Goal: Task Accomplishment & Management: Contribute content

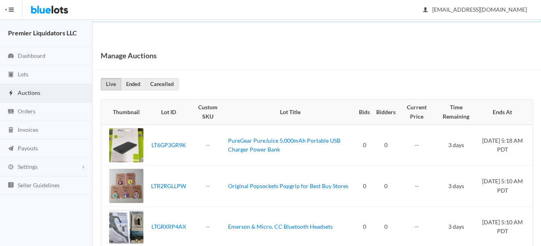
click at [26, 90] on span "Auctions" at bounding box center [29, 92] width 23 height 7
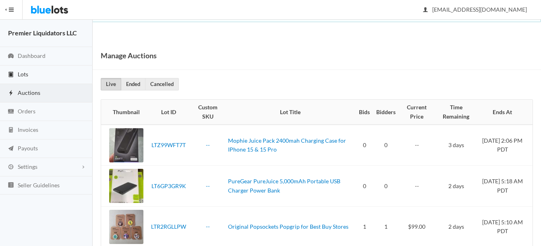
click at [21, 74] on span "Lots" at bounding box center [23, 74] width 10 height 7
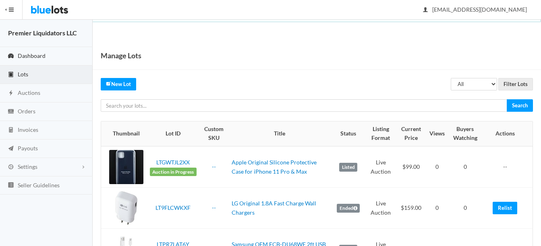
click at [38, 55] on span "Dashboard" at bounding box center [32, 55] width 28 height 7
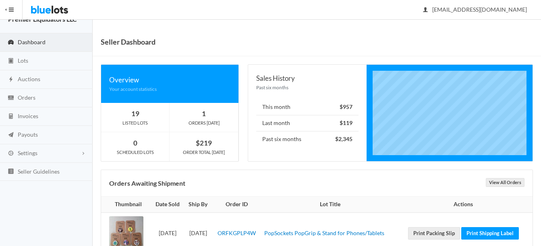
scroll to position [38, 0]
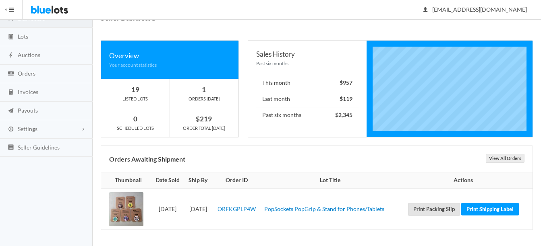
click at [435, 212] on link "Print Packing Slip" at bounding box center [434, 209] width 52 height 12
drag, startPoint x: 502, startPoint y: 211, endPoint x: 315, endPoint y: 31, distance: 259.2
click at [502, 211] on link "Print Shipping Label" at bounding box center [490, 209] width 58 height 12
click at [22, 33] on span "Lots" at bounding box center [23, 36] width 10 height 7
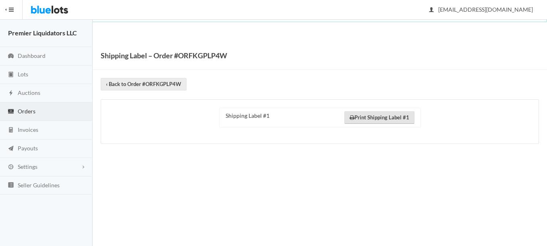
click at [364, 120] on link "Print Shipping Label #1" at bounding box center [379, 118] width 70 height 12
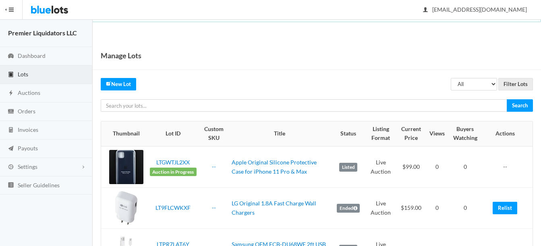
click at [23, 75] on span "Lots" at bounding box center [23, 74] width 10 height 7
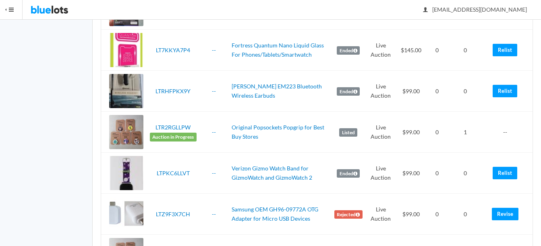
scroll to position [1208, 0]
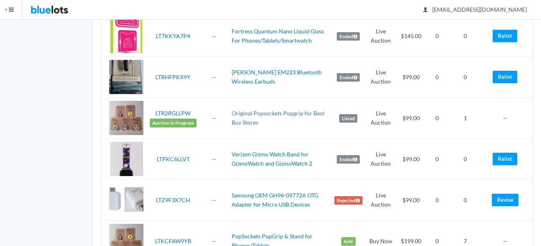
click at [287, 112] on link "Original Popsockets Popgrip for Best Buy Stores" at bounding box center [278, 118] width 93 height 16
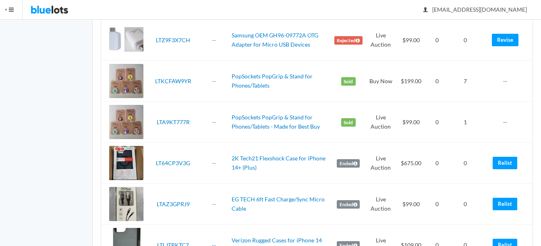
scroll to position [1369, 0]
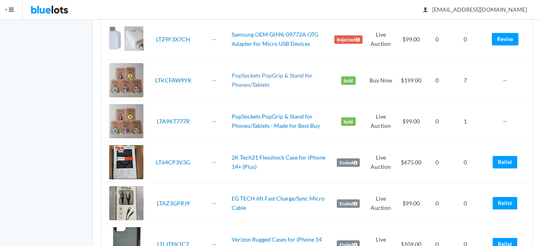
click at [288, 77] on link "PopSockets PopGrip & Stand for Phones/Tablets" at bounding box center [272, 80] width 81 height 16
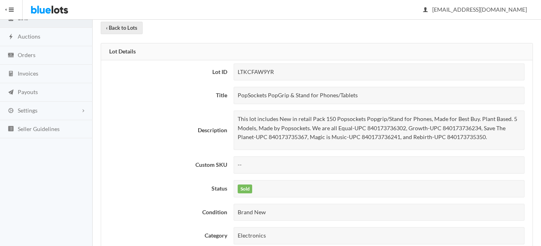
scroll to position [81, 0]
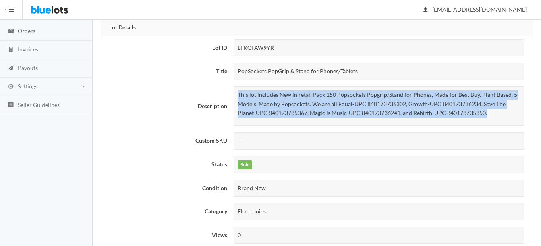
drag, startPoint x: 238, startPoint y: 95, endPoint x: 491, endPoint y: 113, distance: 254.4
click at [491, 113] on p "This lot includes New in retail Pack 150 Popsockets Popgrip/Stand for Phones, M…" at bounding box center [379, 104] width 283 height 27
drag, startPoint x: 491, startPoint y: 113, endPoint x: 437, endPoint y: 106, distance: 55.3
copy p "This lot includes New in retail Pack 150 Popsockets Popgrip/Stand for Phones, M…"
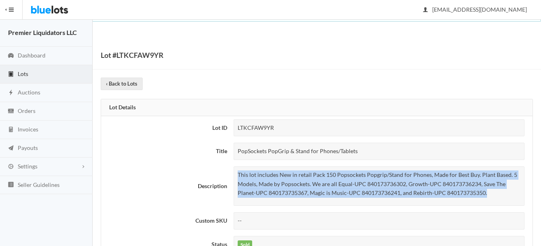
scroll to position [0, 0]
click at [25, 70] on link "Lots" at bounding box center [46, 75] width 93 height 19
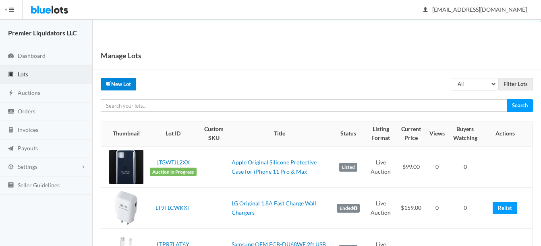
click at [120, 86] on link "New Lot" at bounding box center [118, 84] width 35 height 12
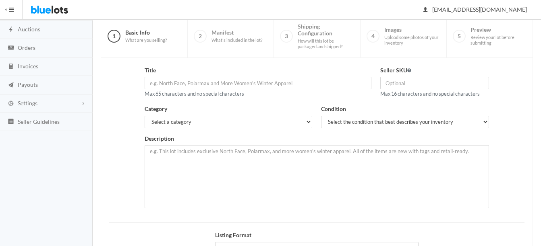
scroll to position [81, 0]
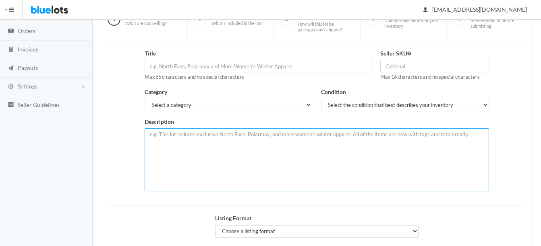
click at [274, 138] on textarea at bounding box center [317, 159] width 344 height 63
paste textarea "This lot includes New in retail Pack 150 Popsockets Popgrip/Stand for Phones, M…"
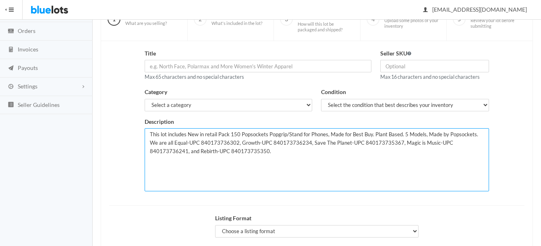
click at [237, 135] on textarea "This lot includes New in retail Pack 150 Popsockets Popgrip/Stand for Phones, M…" at bounding box center [317, 159] width 344 height 63
type textarea "This lot includes New in retail Pack 100 Popsockets Popgrip/Stand for Phones, M…"
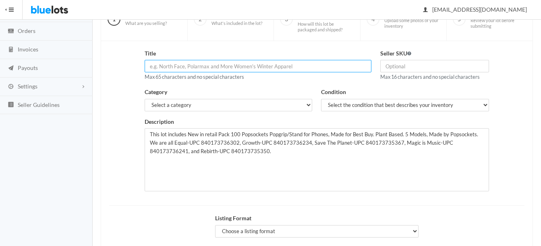
click at [285, 67] on input "text" at bounding box center [258, 66] width 227 height 12
type input "PopSockets PopGrip & Stand for Phones/Tablets - Made for Best Buy"
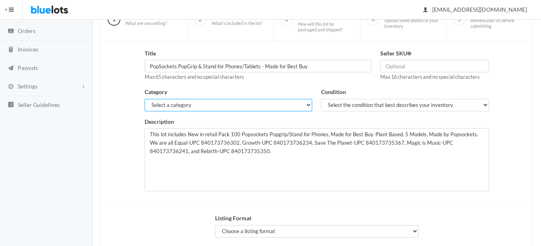
click at [254, 103] on select "Select a category Electronics Clothing, Shoes & Accessories Appliances Home & G…" at bounding box center [229, 105] width 168 height 12
select select "1"
click at [145, 99] on select "Select a category Electronics Clothing, Shoes & Accessories Appliances Home & G…" at bounding box center [229, 105] width 168 height 12
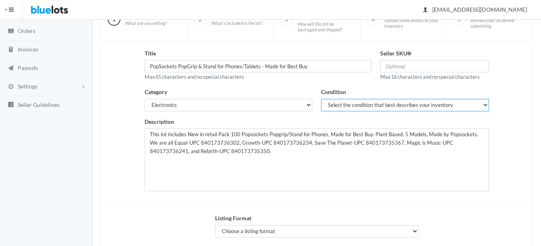
click at [344, 102] on select "Select the condition that best describes your inventory Brand New Shelf Pulls C…" at bounding box center [405, 105] width 168 height 12
select select "1"
click at [321, 99] on select "Select the condition that best describes your inventory Brand New Shelf Pulls C…" at bounding box center [405, 105] width 168 height 12
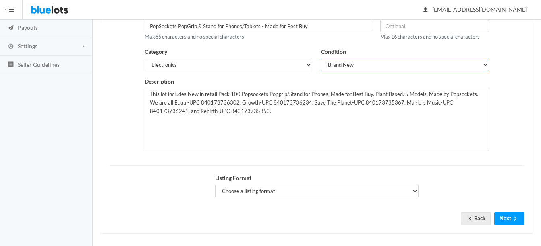
scroll to position [125, 0]
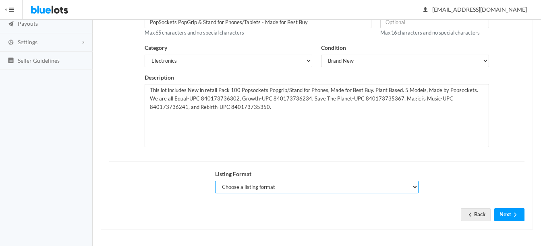
click at [259, 188] on select "Choose a listing format Auction Buy Now" at bounding box center [316, 187] width 203 height 12
click at [215, 181] on select "Choose a listing format Auction Buy Now" at bounding box center [316, 187] width 203 height 12
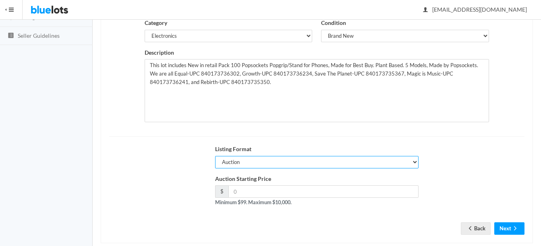
scroll to position [164, 0]
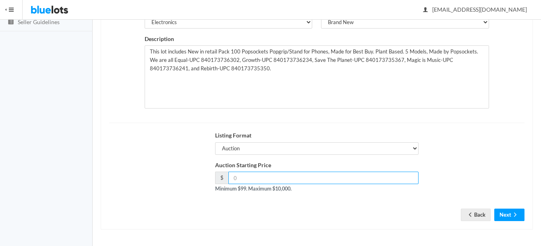
click at [348, 181] on input "number" at bounding box center [323, 178] width 190 height 12
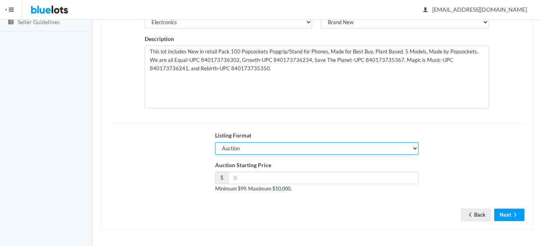
click at [294, 150] on select "Choose a listing format Auction Buy Now" at bounding box center [316, 149] width 203 height 12
select select "false"
click at [215, 143] on select "Choose a listing format Auction Buy Now" at bounding box center [316, 149] width 203 height 12
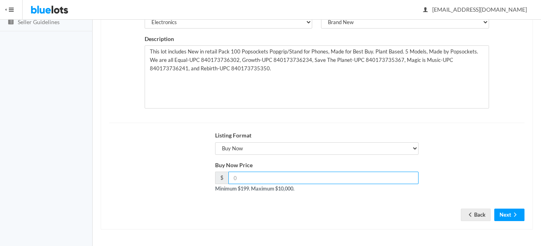
click at [299, 181] on input "number" at bounding box center [323, 178] width 190 height 12
type input "199"
click at [512, 217] on icon "arrow forward" at bounding box center [515, 215] width 8 height 6
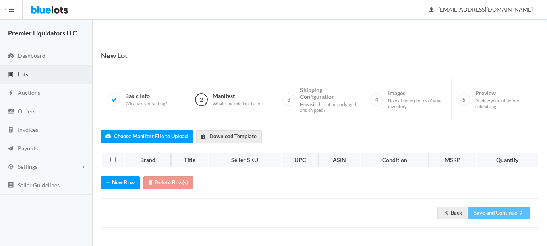
click at [120, 191] on div "Choose Manifest File to Upload Download Template Brand Title Seller SKU UPC ASI…" at bounding box center [320, 175] width 438 height 106
click at [122, 184] on button "New Row" at bounding box center [120, 183] width 39 height 12
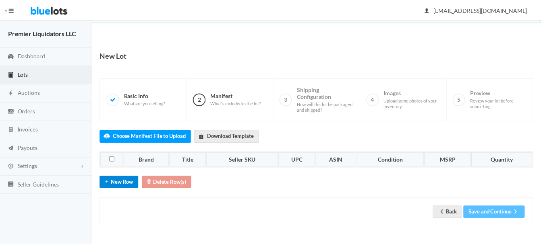
scroll to position [12, 0]
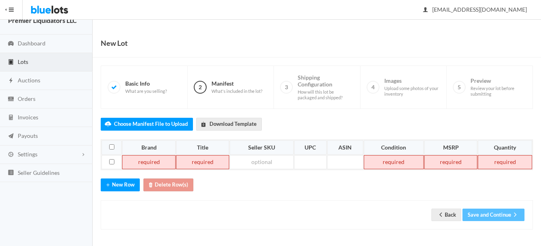
click at [144, 166] on td at bounding box center [149, 162] width 54 height 14
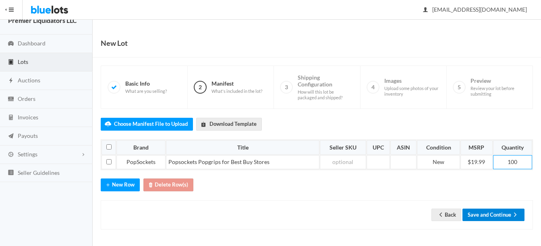
click at [497, 216] on button "Save and Continue" at bounding box center [493, 215] width 62 height 12
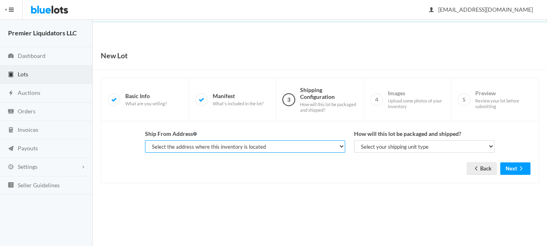
click at [274, 147] on select "Select the address where this inventory is located Premier Liquidatores, [STREE…" at bounding box center [245, 147] width 200 height 12
select select "25095"
click at [145, 141] on select "Select the address where this inventory is located Premier Liquidatores, [STREE…" at bounding box center [245, 147] width 200 height 12
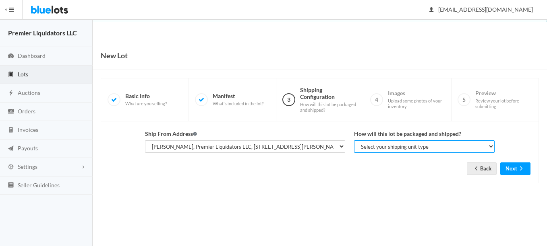
click at [376, 149] on select "Select your shipping unit type Parcel Pallet Truckload" at bounding box center [424, 147] width 141 height 12
select select "parcel"
click at [354, 141] on select "Select your shipping unit type Parcel Pallet Truckload" at bounding box center [424, 147] width 141 height 12
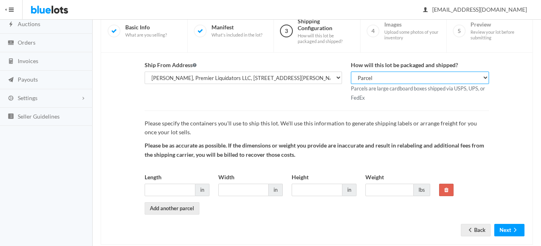
scroll to position [84, 0]
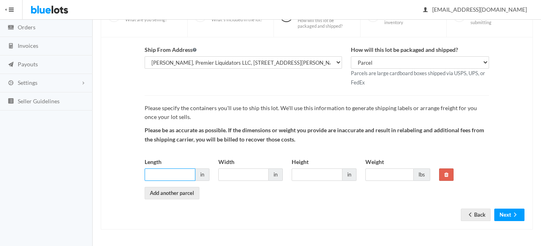
click at [179, 177] on input "Length" at bounding box center [170, 175] width 51 height 12
type input "8"
click at [186, 176] on input "8" at bounding box center [170, 175] width 51 height 12
type input "6"
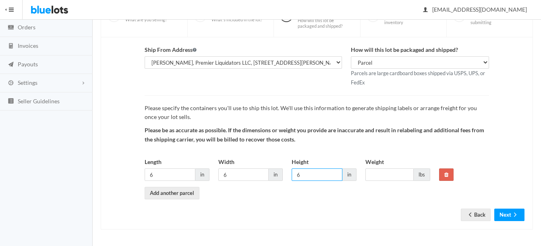
type input "6"
type input "5"
type input "4"
click at [515, 214] on icon "arrow forward" at bounding box center [515, 215] width 2 height 4
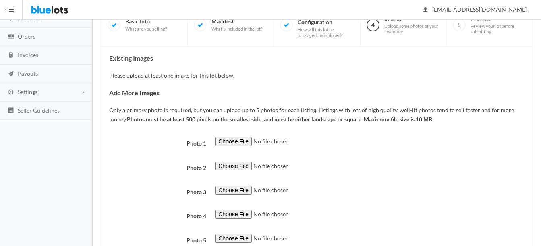
scroll to position [81, 0]
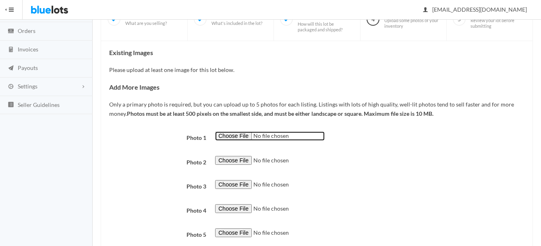
click at [240, 136] on input "file" at bounding box center [270, 136] width 110 height 9
type input "C:\fakepath\thumbnail - 2025-07-08T085844.509.jpg"
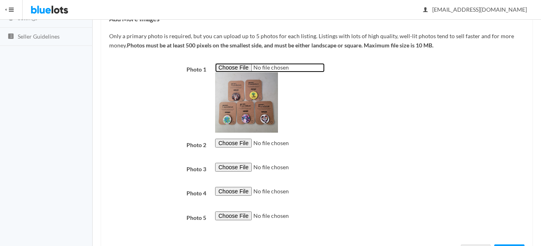
scroll to position [161, 0]
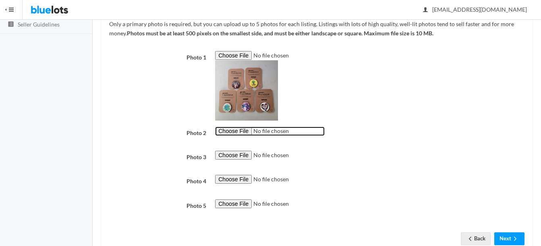
click at [228, 130] on input "file" at bounding box center [270, 131] width 110 height 9
type input "C:\fakepath\thumbnail - 2025-07-08T085849.876.jpg"
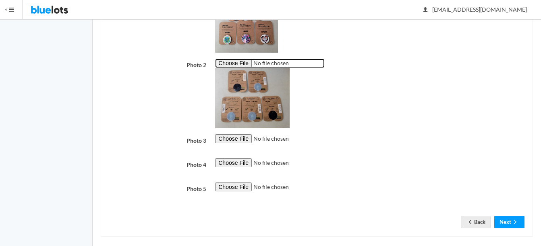
scroll to position [236, 0]
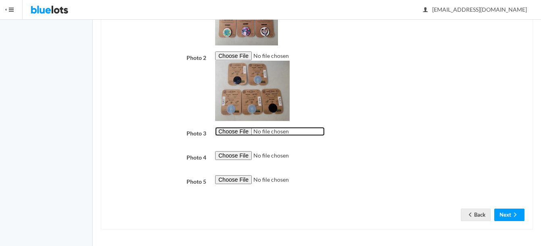
click at [237, 133] on input "file" at bounding box center [270, 131] width 110 height 9
type input "C:\fakepath\thumbnail - 2025-07-08T085900.048.jpg"
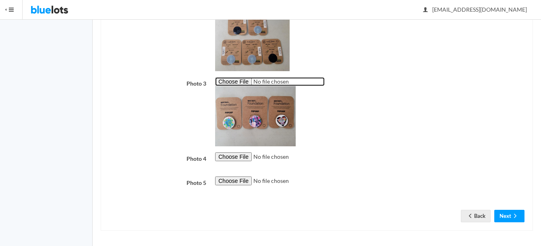
scroll to position [288, 0]
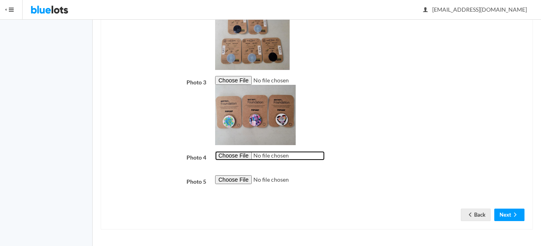
click at [242, 155] on input "file" at bounding box center [270, 155] width 110 height 9
type input "C:\fakepath\thumbnail - 2025-07-08T085855.185.jpg"
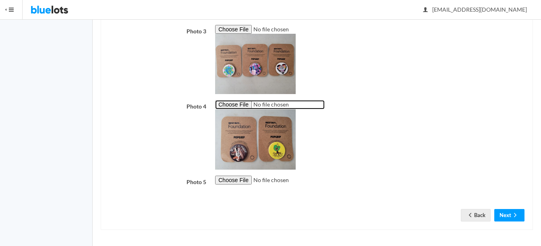
scroll to position [339, 0]
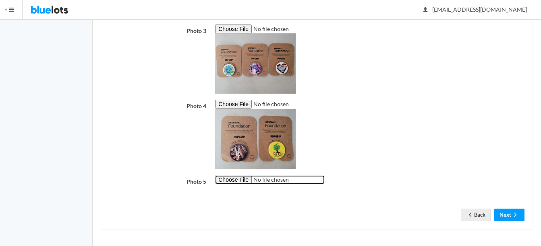
click at [234, 180] on input "file" at bounding box center [270, 180] width 110 height 9
type input "C:\fakepath\thumbnail - 2025-08-04T185538.967.jpg"
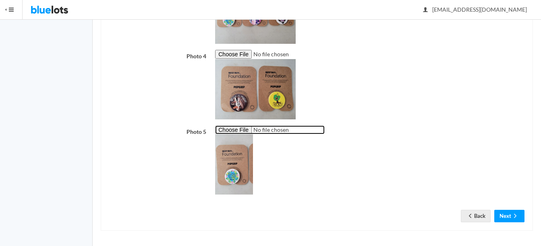
scroll to position [390, 0]
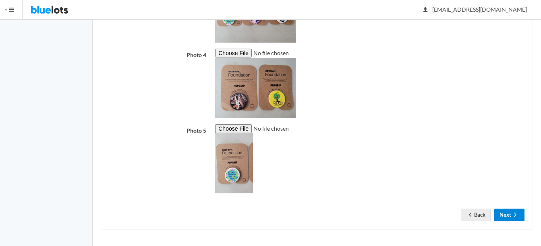
click at [518, 215] on icon "arrow forward" at bounding box center [515, 215] width 8 height 6
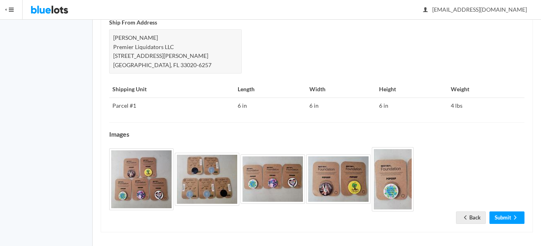
scroll to position [365, 0]
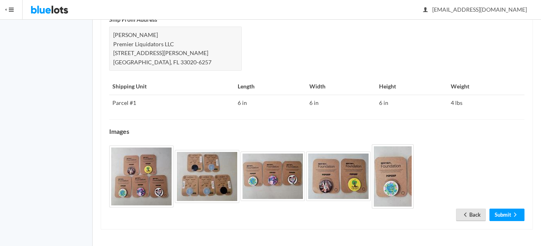
click at [463, 213] on icon "arrow back" at bounding box center [465, 215] width 8 height 6
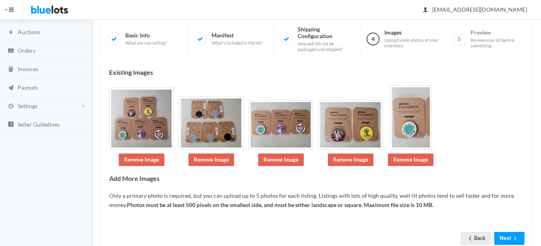
scroll to position [65, 0]
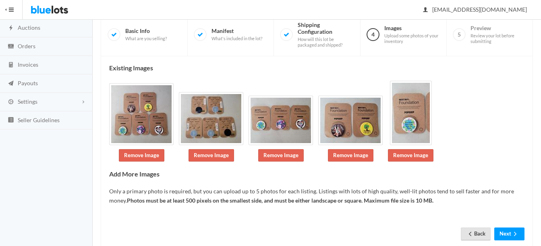
click at [473, 233] on link "Back" at bounding box center [476, 234] width 30 height 12
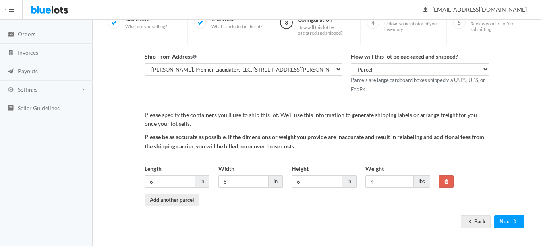
scroll to position [84, 0]
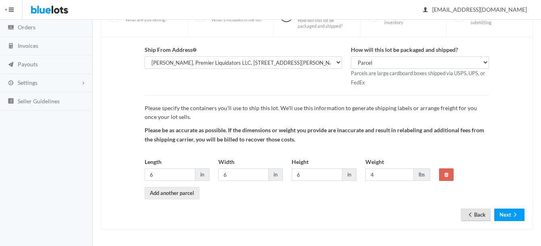
click at [476, 219] on link "Back" at bounding box center [476, 215] width 30 height 12
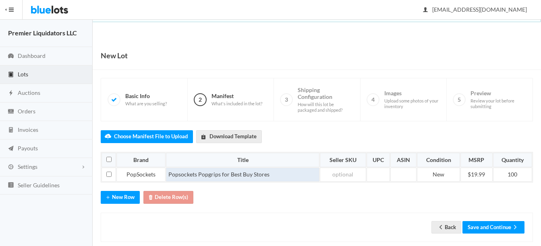
click at [303, 173] on td "Popsockets Popgrips for Best Buy Stores" at bounding box center [242, 175] width 153 height 14
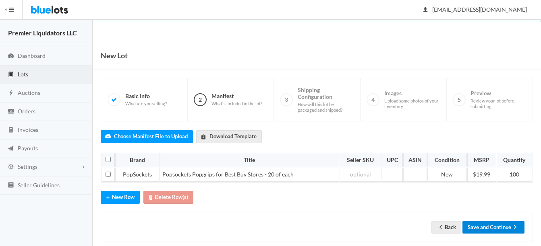
click at [513, 228] on icon "arrow forward" at bounding box center [515, 227] width 8 height 6
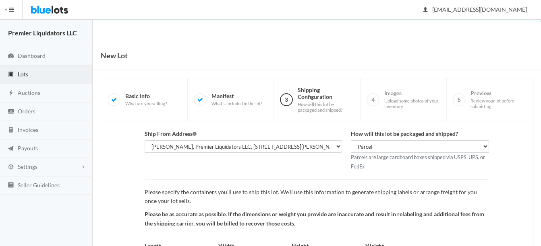
scroll to position [84, 0]
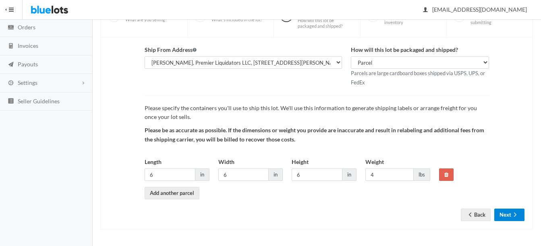
click at [505, 215] on button "Next" at bounding box center [509, 215] width 30 height 12
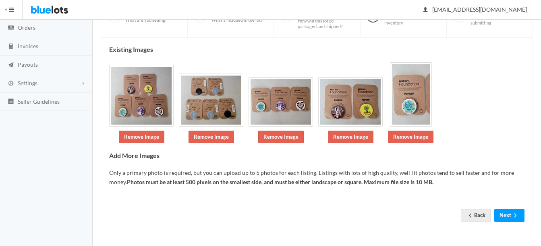
scroll to position [85, 0]
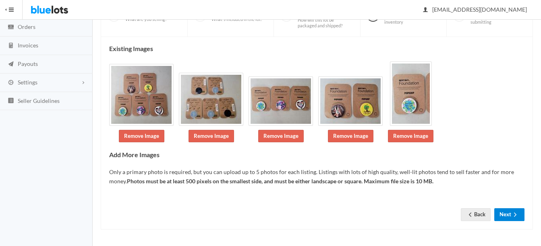
click at [502, 215] on button "Next" at bounding box center [509, 215] width 30 height 12
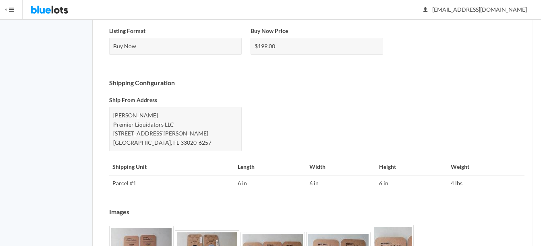
scroll to position [365, 0]
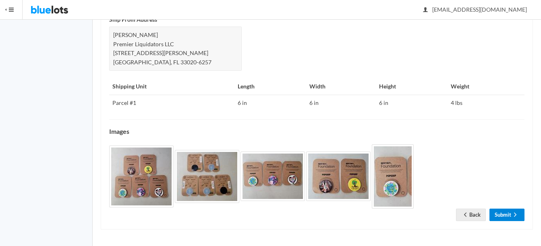
click at [504, 216] on link "Submit" at bounding box center [506, 215] width 35 height 12
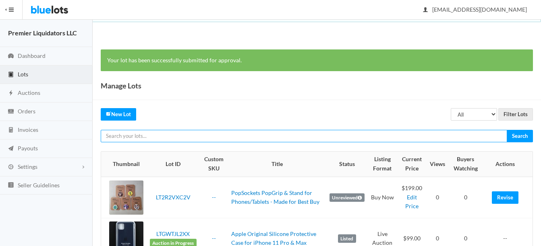
click at [295, 132] on input "text" at bounding box center [304, 136] width 406 height 12
type input "kors"
click at [507, 130] on input "Search" at bounding box center [520, 136] width 26 height 12
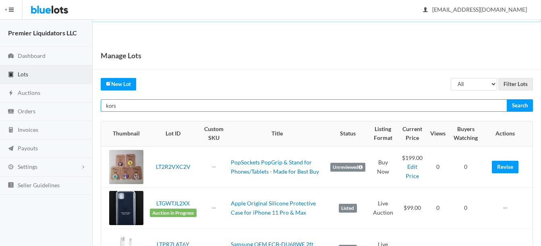
click at [155, 107] on input "kors" at bounding box center [304, 105] width 406 height 12
type input "k"
type input "[PERSON_NAME]"
click at [507, 99] on input "Search" at bounding box center [520, 105] width 26 height 12
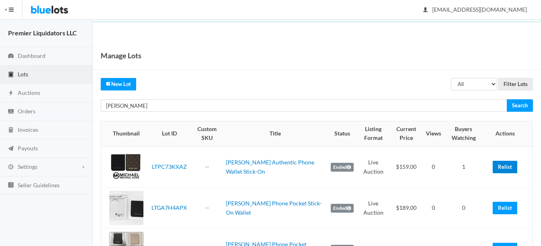
click at [504, 167] on link "Relist" at bounding box center [505, 167] width 25 height 12
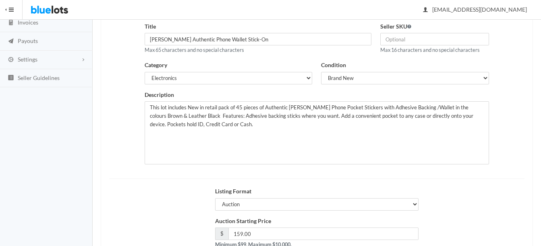
scroll to position [121, 0]
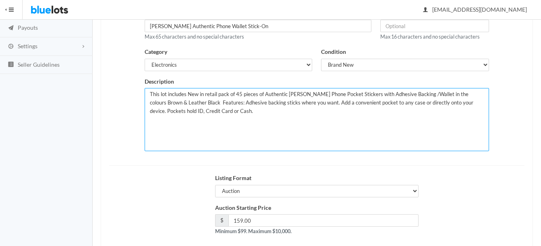
click at [239, 94] on textarea "This lot includes New in retail pack of 45 pieces of Authentic Michael Kors Pho…" at bounding box center [317, 119] width 344 height 63
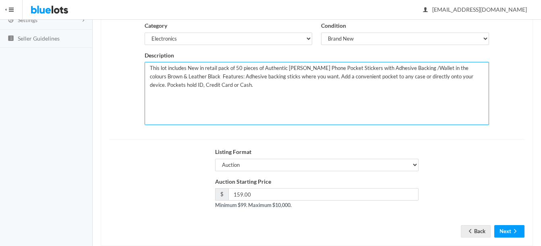
scroll to position [164, 0]
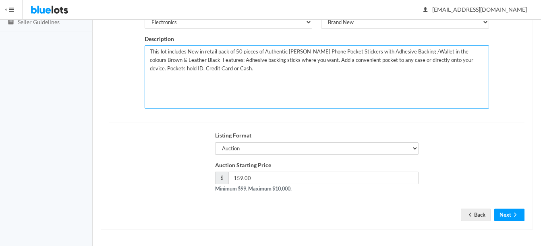
type textarea "This lot includes New in retail pack of 50 pieces of Authentic Michael Kors Pho…"
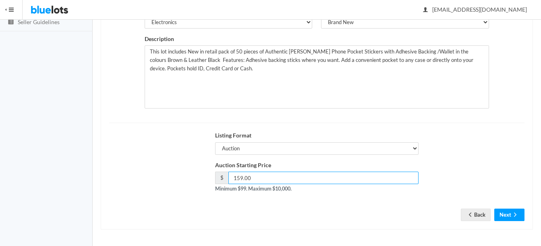
click at [242, 177] on input "159.00" at bounding box center [323, 178] width 190 height 12
click at [239, 177] on input "179.00" at bounding box center [323, 178] width 190 height 12
click at [242, 178] on input "189.00" at bounding box center [323, 178] width 190 height 12
type input "199.00"
click at [518, 215] on icon "arrow forward" at bounding box center [515, 215] width 8 height 6
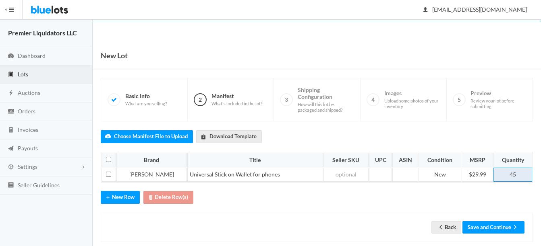
click at [524, 170] on td "45" at bounding box center [512, 175] width 39 height 14
click at [485, 227] on button "Save and Continue" at bounding box center [493, 228] width 62 height 12
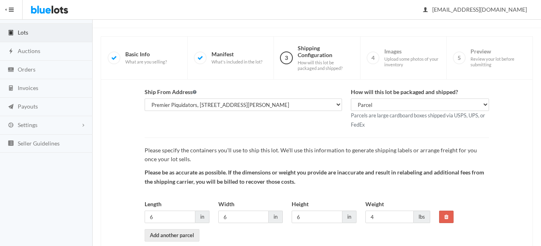
scroll to position [84, 0]
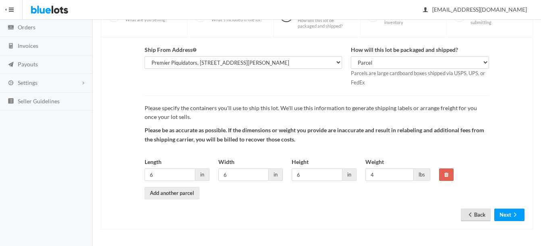
click at [475, 217] on link "Back" at bounding box center [476, 215] width 30 height 12
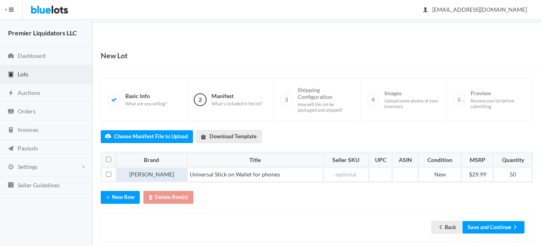
click at [139, 174] on td "Micael Kors" at bounding box center [151, 175] width 70 height 14
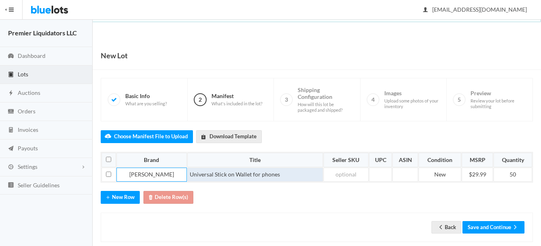
click at [187, 175] on td "Universal Stick on Wallet for phones" at bounding box center [255, 175] width 136 height 14
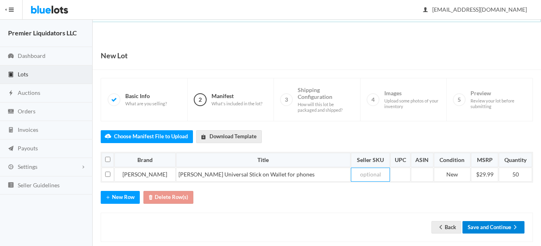
click at [491, 226] on button "Save and Continue" at bounding box center [493, 228] width 62 height 12
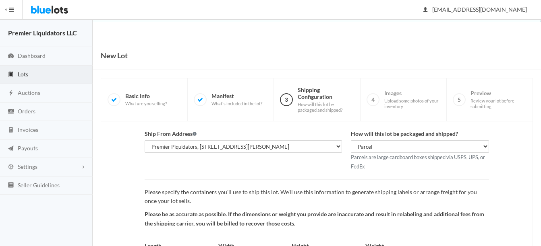
scroll to position [84, 0]
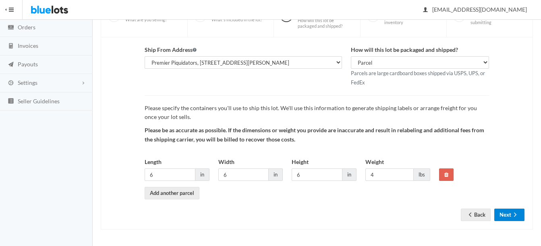
click at [515, 213] on icon "arrow forward" at bounding box center [515, 215] width 2 height 4
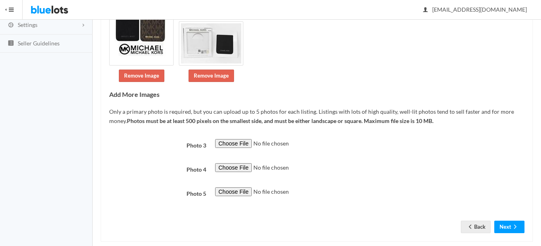
scroll to position [154, 0]
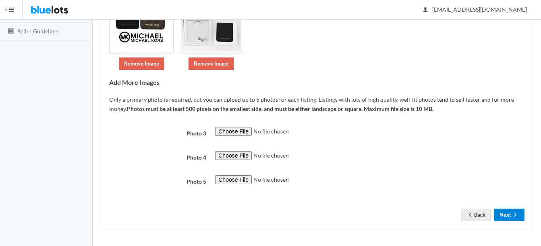
click at [509, 214] on button "Next" at bounding box center [509, 215] width 30 height 12
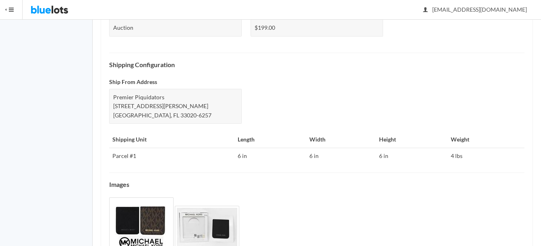
scroll to position [352, 0]
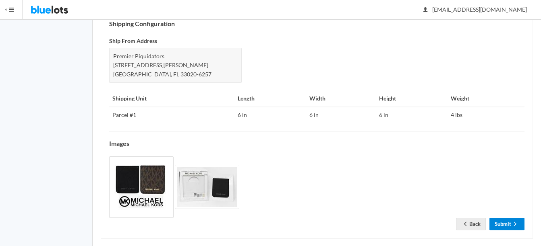
click at [497, 218] on link "Submit" at bounding box center [506, 224] width 35 height 12
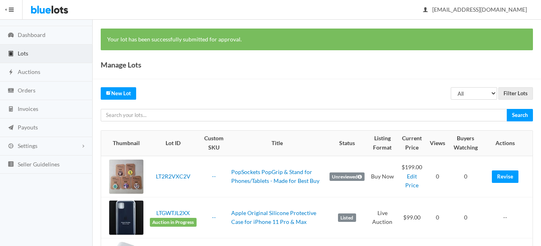
scroll to position [40, 0]
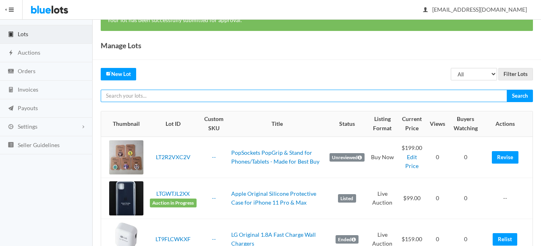
click at [294, 98] on input "text" at bounding box center [304, 96] width 406 height 12
type input "samsung"
click at [507, 90] on input "Search" at bounding box center [520, 96] width 26 height 12
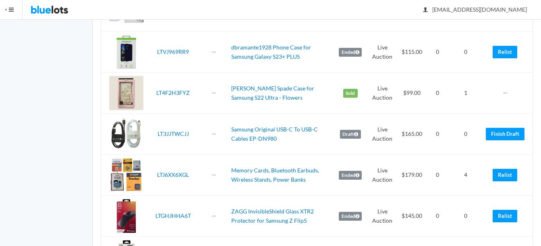
scroll to position [443, 0]
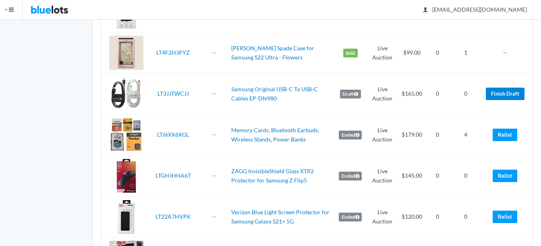
click at [503, 92] on link "Finish Draft" at bounding box center [505, 94] width 39 height 12
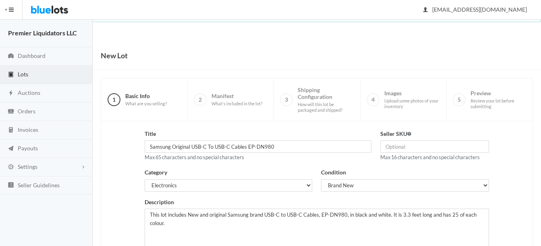
scroll to position [81, 0]
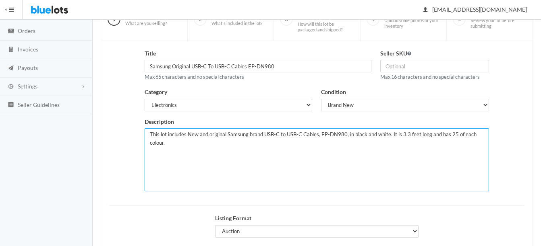
click at [187, 135] on textarea "This lot includes New and original Samsung brand USB-C to USB-C Cables, EP-DN98…" at bounding box center [317, 159] width 344 height 63
click at [462, 135] on textarea "This lot includes New and original Samsung brand USB-C to USB-C Cables, EP-DN98…" at bounding box center [317, 159] width 344 height 63
click at [177, 147] on textarea "This lot includes New and original Samsung brand USB-C to USB-C Cables, EP-DN98…" at bounding box center [317, 159] width 344 height 63
paste textarea "- 3.3-Foot Cable Length - OEM Samsung Cable - USB-C (Type C) Connection - High-…"
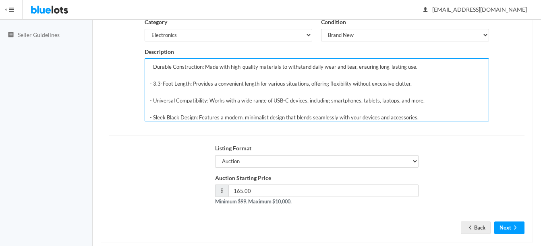
scroll to position [161, 0]
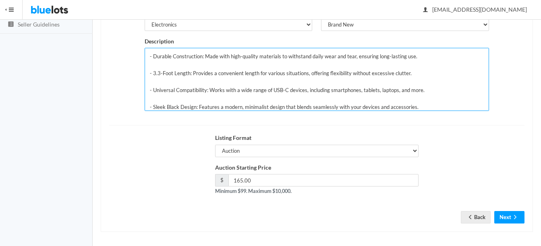
type textarea "This lot includes 100 New and original Samsung brand USB-C to USB-C Cables, EP-…"
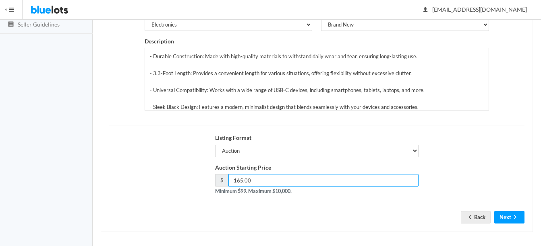
click at [344, 185] on input "165.00" at bounding box center [323, 180] width 190 height 12
type input "179"
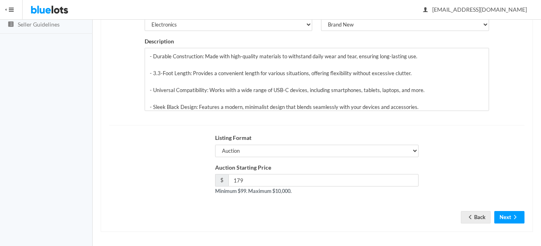
click at [499, 152] on div "Listing Format Auction Buy Now" at bounding box center [317, 149] width 424 height 30
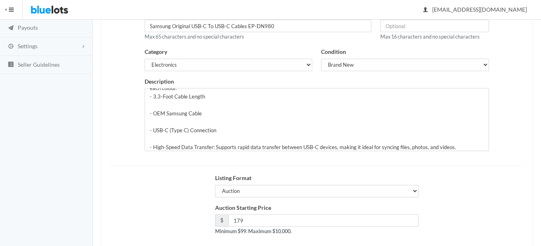
scroll to position [2, 0]
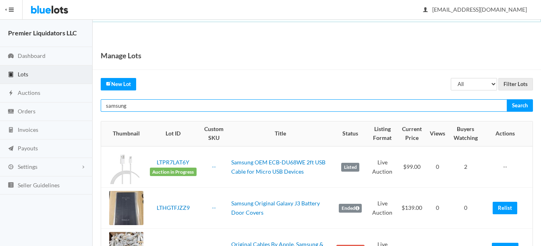
click at [378, 106] on input "samsung" at bounding box center [304, 105] width 406 height 12
type input "s"
type input "google"
click at [507, 99] on input "Search" at bounding box center [520, 105] width 26 height 12
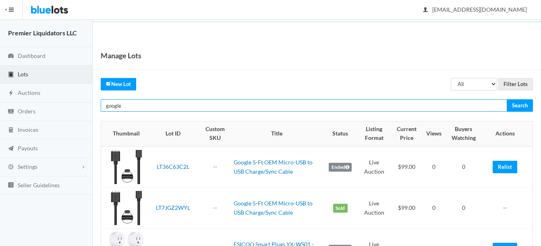
click at [212, 111] on input "google" at bounding box center [304, 105] width 406 height 12
type input "g"
click at [507, 99] on input "Search" at bounding box center [520, 105] width 26 height 12
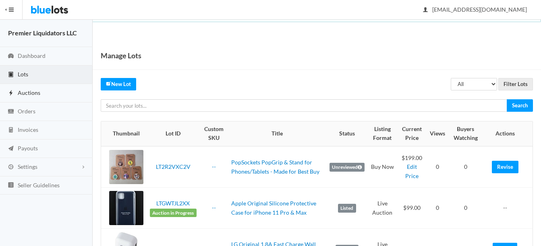
click at [26, 90] on span "Auctions" at bounding box center [29, 92] width 23 height 7
